Goal: Task Accomplishment & Management: Complete application form

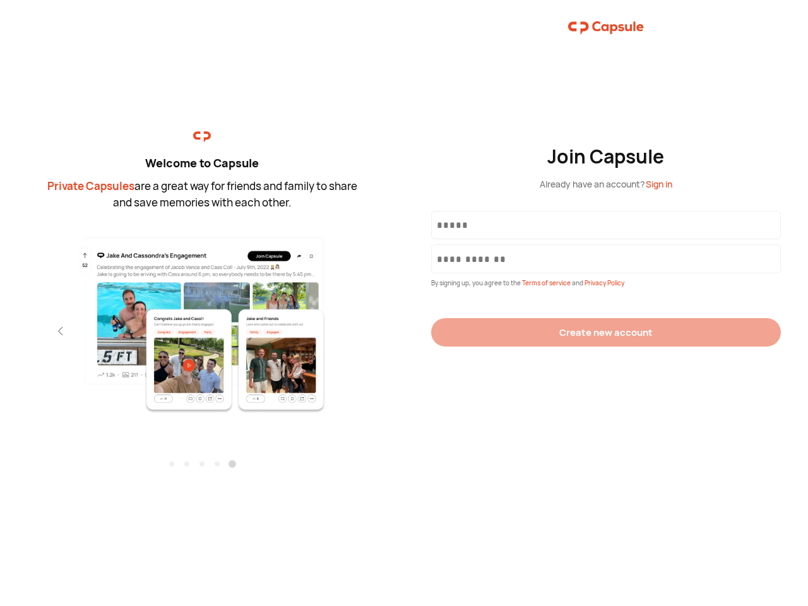
click at [404, 303] on div "Join Capsule Already have an account? Sign in By signing up, you agree to the T…" at bounding box center [606, 303] width 404 height 606
click at [202, 320] on img at bounding box center [202, 324] width 276 height 178
click at [0, 331] on div "Welcome to Capsule Private Capsules are a great way for friends and family to s…" at bounding box center [202, 303] width 404 height 606
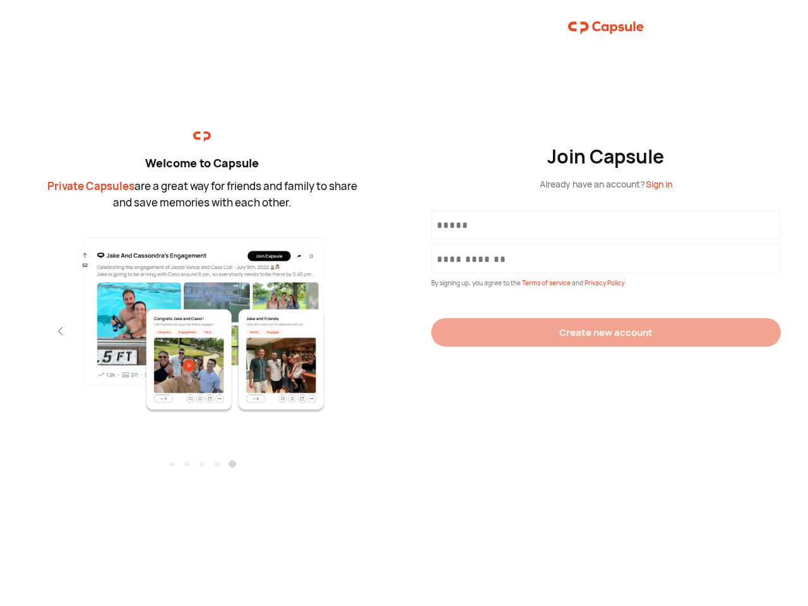
click at [0, 331] on div "Welcome to Capsule Private Capsules are a great way for friends and family to s…" at bounding box center [202, 303] width 404 height 606
click at [38, 331] on div "Welcome to Capsule Private Capsules are a great way for friends and family to s…" at bounding box center [202, 303] width 404 height 606
